Goal: Navigation & Orientation: Find specific page/section

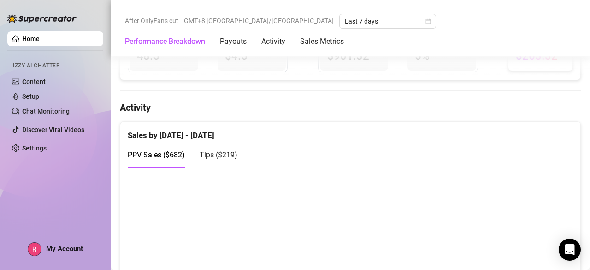
scroll to position [512, 0]
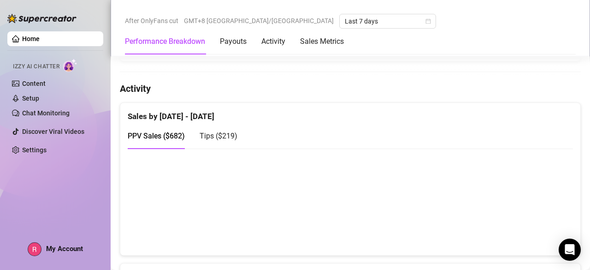
click at [217, 131] on span "Tips ( $219 )" at bounding box center [219, 135] width 38 height 9
click at [159, 131] on span "PPV Sales ( $682 )" at bounding box center [156, 135] width 57 height 9
